Goal: Information Seeking & Learning: Understand process/instructions

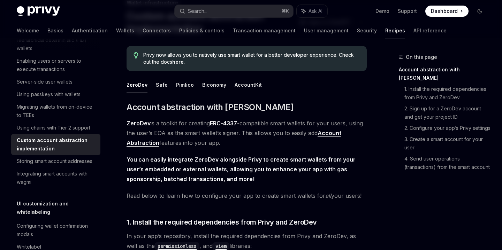
scroll to position [55, 0]
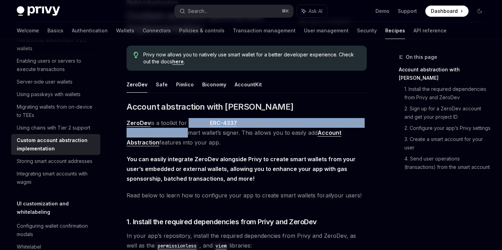
drag, startPoint x: 187, startPoint y: 123, endPoint x: 189, endPoint y: 130, distance: 7.4
click at [189, 130] on span "ZeroDev is a toolkit for creating ERC-4337 -compatible smart wallets for your u…" at bounding box center [247, 132] width 240 height 29
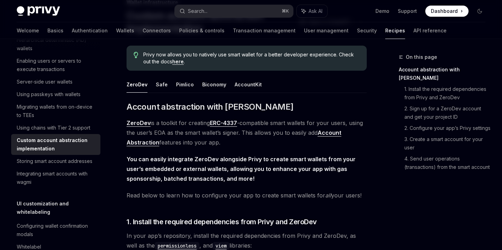
click at [210, 140] on span "ZeroDev is a toolkit for creating ERC-4337 -compatible smart wallets for your u…" at bounding box center [247, 132] width 240 height 29
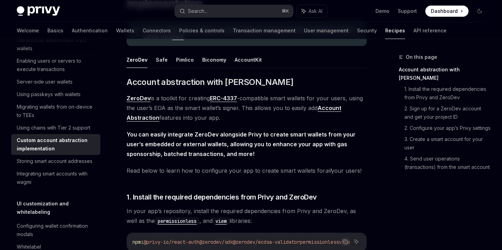
scroll to position [82, 0]
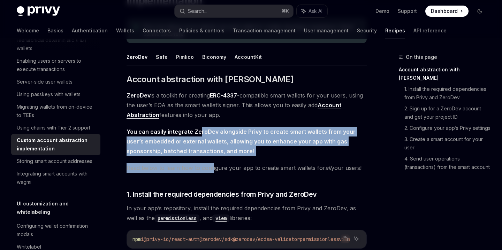
drag, startPoint x: 199, startPoint y: 131, endPoint x: 212, endPoint y: 165, distance: 36.6
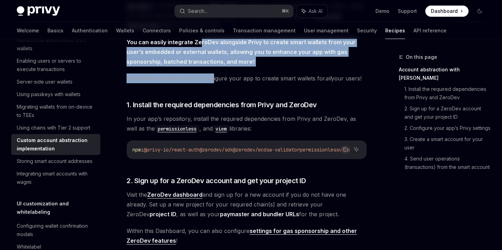
scroll to position [174, 0]
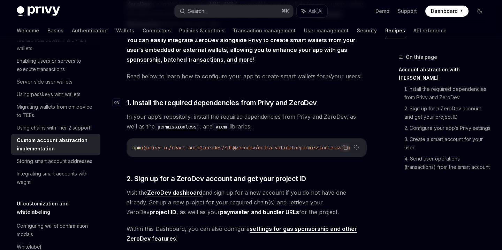
click at [229, 103] on span "1. Install the required dependencies from Privy and ZeroDev" at bounding box center [222, 103] width 190 height 10
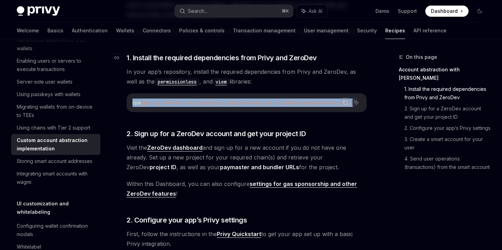
click at [229, 103] on span "@zerodev/sdk" at bounding box center [215, 103] width 33 height 6
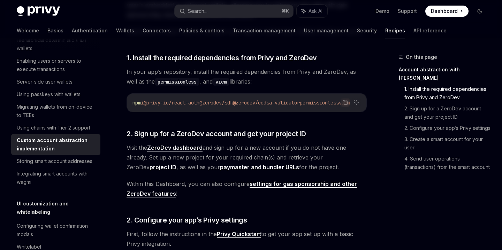
click at [243, 77] on span "In your app’s repository, install the required dependencies from Privy and Zero…" at bounding box center [247, 77] width 240 height 20
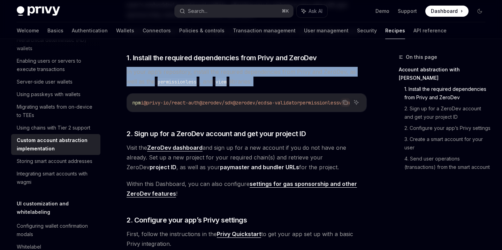
click at [243, 77] on span "In your app’s repository, install the required dependencies from Privy and Zero…" at bounding box center [247, 77] width 240 height 20
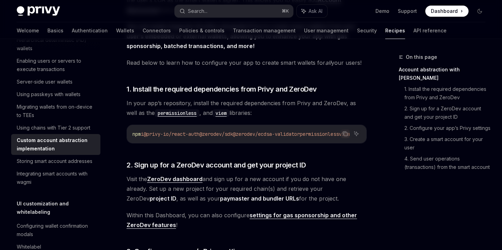
scroll to position [196, 0]
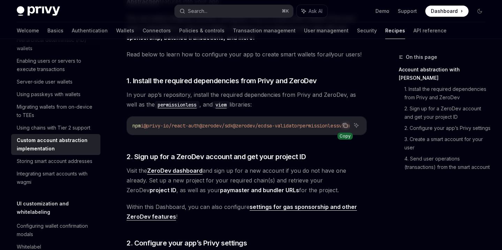
click at [345, 126] on icon "Copy the contents from the code block" at bounding box center [345, 126] width 6 height 6
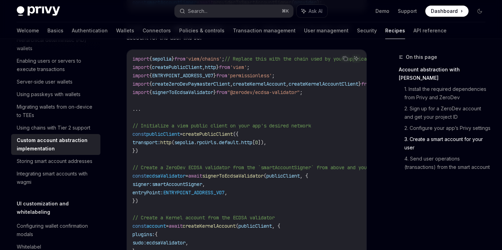
scroll to position [943, 0]
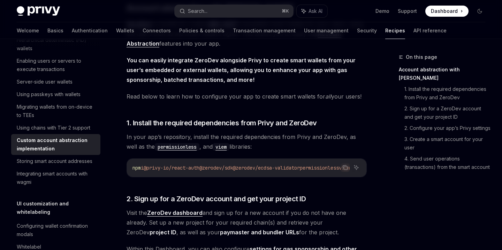
scroll to position [163, 0]
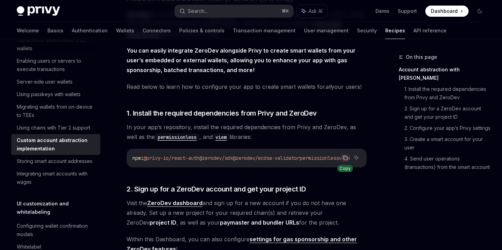
click at [344, 159] on icon "Copy the contents from the code block" at bounding box center [345, 158] width 6 height 6
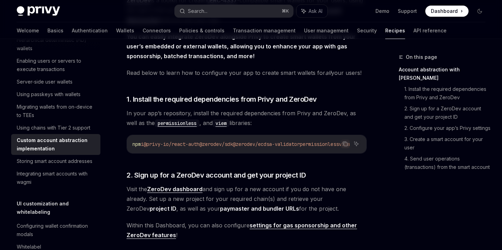
scroll to position [178, 0]
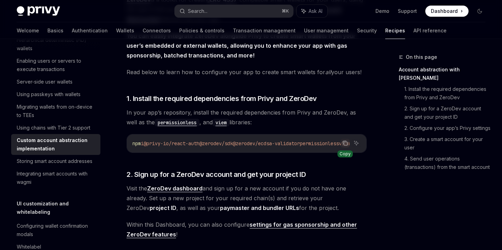
click at [346, 143] on icon "Copy the contents from the code block" at bounding box center [345, 143] width 6 height 6
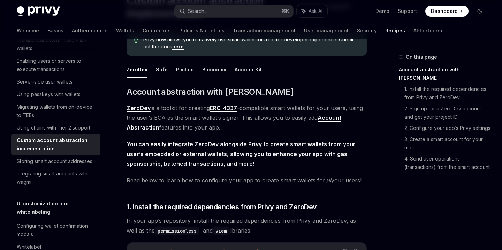
scroll to position [72, 0]
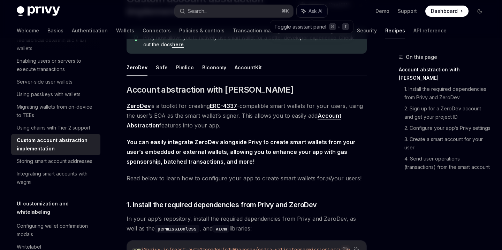
click at [314, 10] on span "Ask AI" at bounding box center [315, 11] width 14 height 7
type textarea "*"
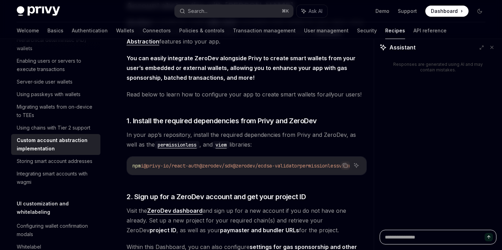
scroll to position [160, 0]
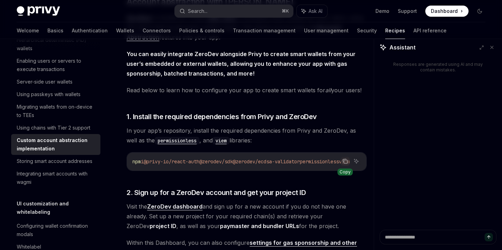
click at [344, 160] on icon "Copy the contents from the code block" at bounding box center [345, 162] width 6 height 6
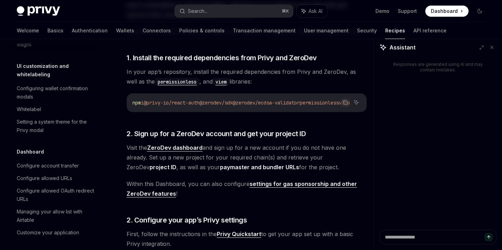
scroll to position [221, 0]
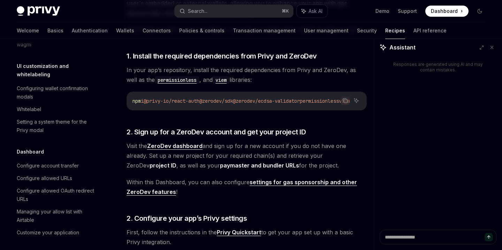
click at [189, 149] on strong "ZeroDev dashboard" at bounding box center [174, 146] width 55 height 7
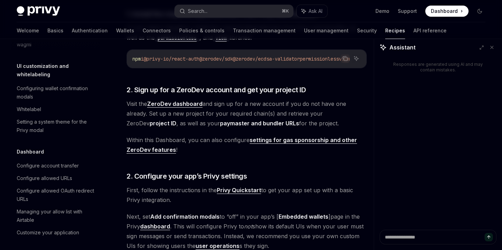
scroll to position [263, 0]
click at [239, 122] on span "Visit the ZeroDev dashboard and sign up for a new account if you do not have on…" at bounding box center [247, 113] width 240 height 29
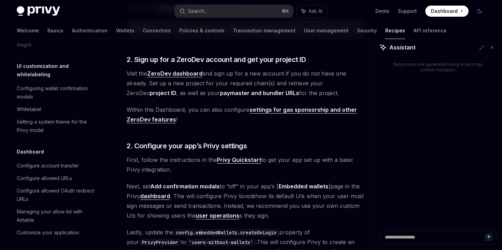
scroll to position [293, 0]
